Goal: Task Accomplishment & Management: Manage account settings

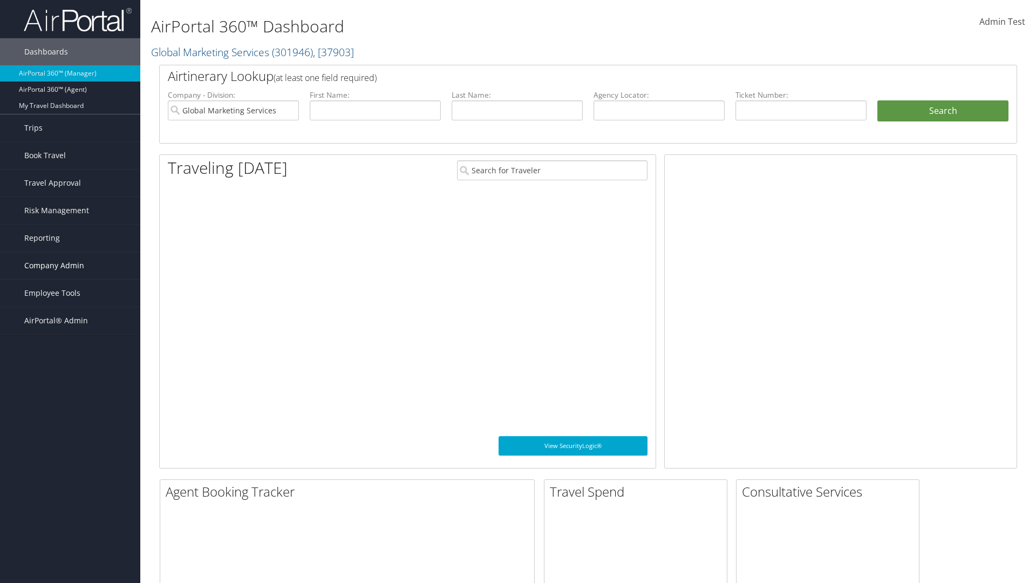
click at [70, 265] on span "Company Admin" at bounding box center [54, 265] width 60 height 27
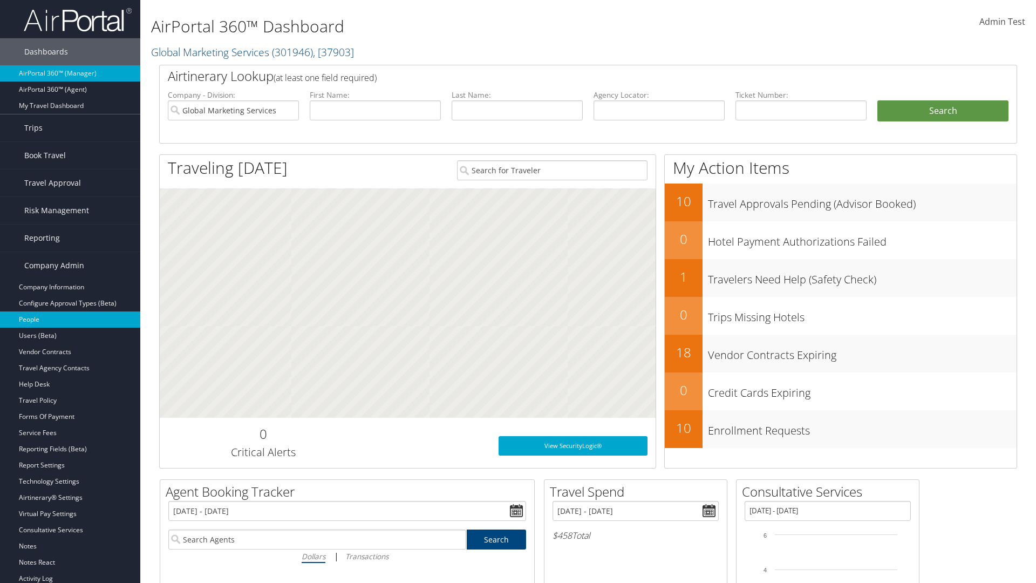
click at [70, 319] on link "People" at bounding box center [70, 319] width 140 height 16
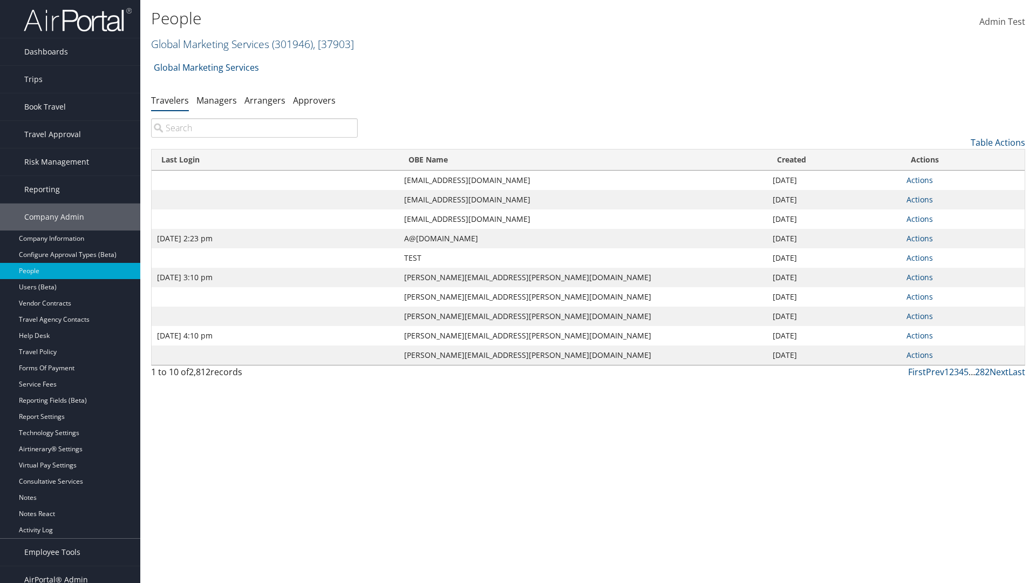
click at [209, 44] on link "Global Marketing Services ( 301946 ) , [ 37903 ]" at bounding box center [252, 44] width 203 height 15
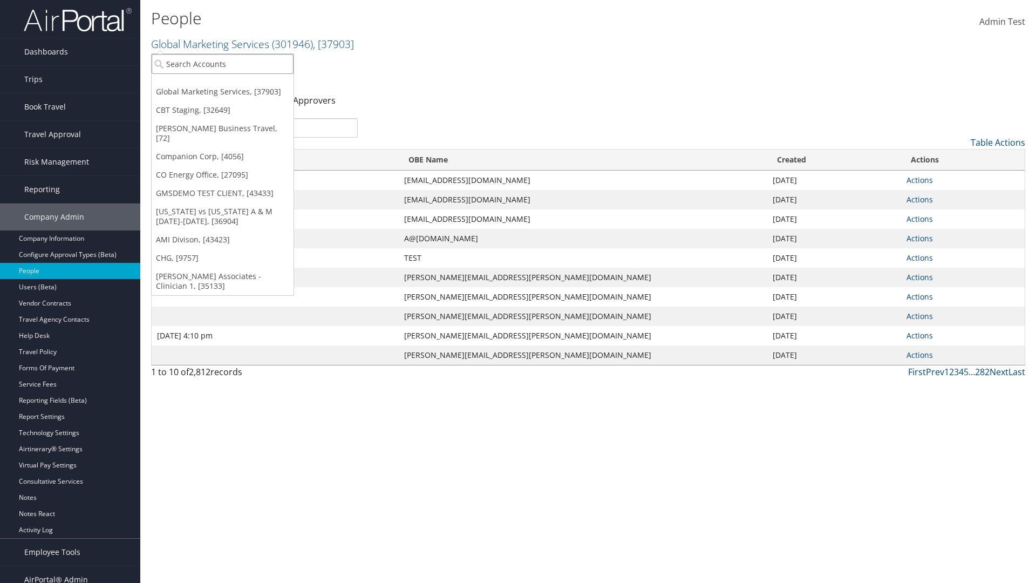
click at [222, 64] on input "search" at bounding box center [223, 64] width 142 height 20
type input "Global Marketing Services"
click at [232, 84] on div "Global Marketing Services (301946), [37903]" at bounding box center [233, 84] width 174 height 10
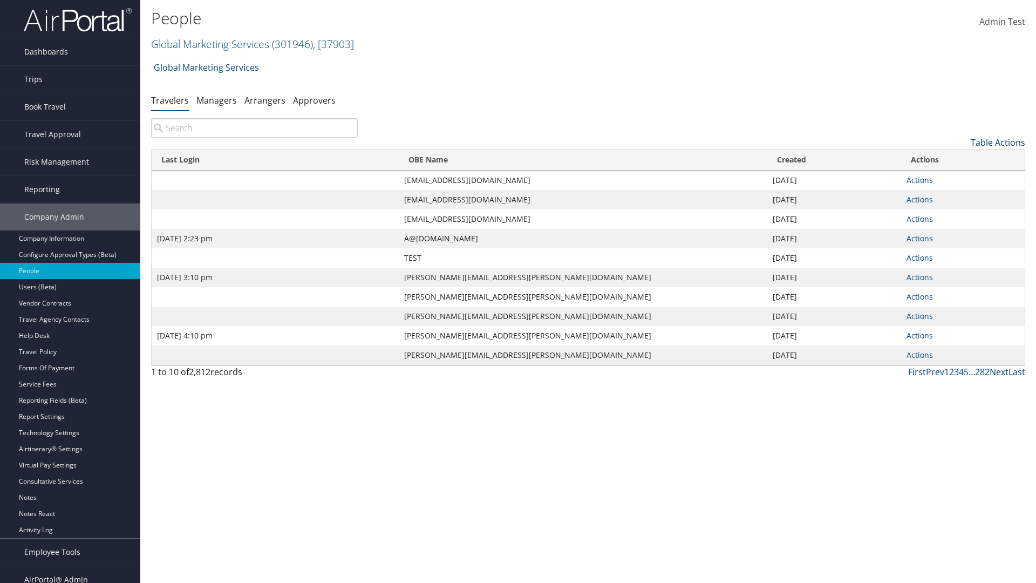
click at [997, 142] on link "Table Actions" at bounding box center [997, 142] width 54 height 12
click at [953, 196] on link "Column Visibility" at bounding box center [953, 196] width 142 height 18
